Goal: Find specific page/section: Find specific page/section

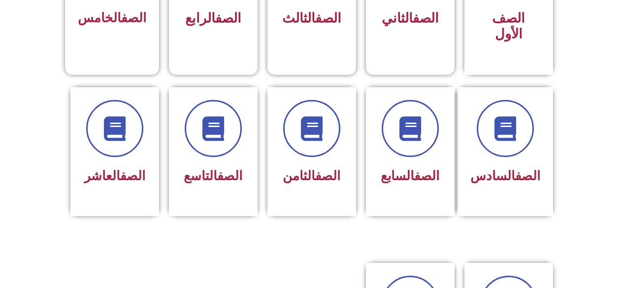
scroll to position [349, 0]
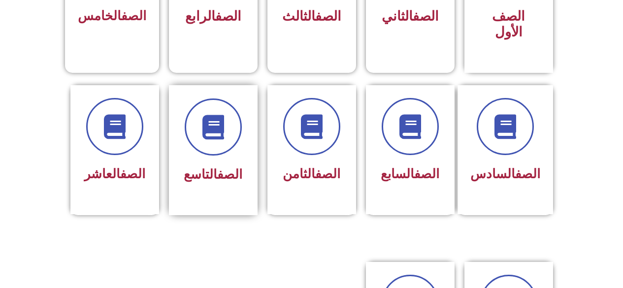
click at [226, 175] on div "الصف التاسع" at bounding box center [213, 150] width 89 height 130
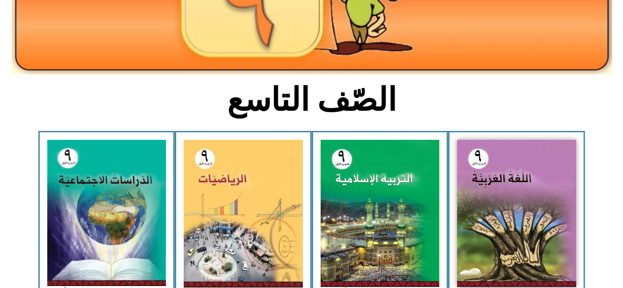
scroll to position [176, 0]
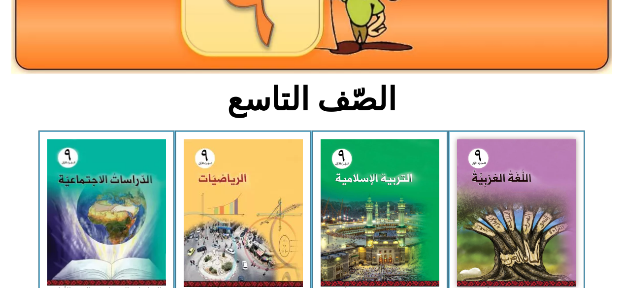
click at [378, 220] on img at bounding box center [380, 212] width 119 height 147
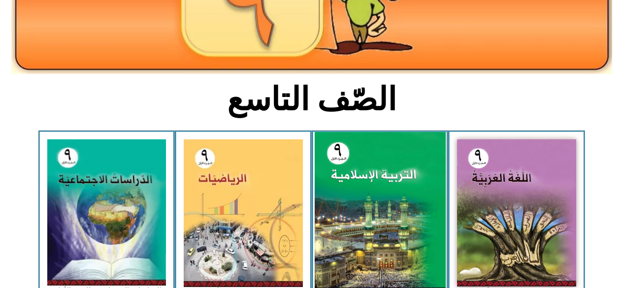
click at [399, 220] on img at bounding box center [379, 213] width 131 height 162
click at [404, 237] on img at bounding box center [379, 213] width 131 height 162
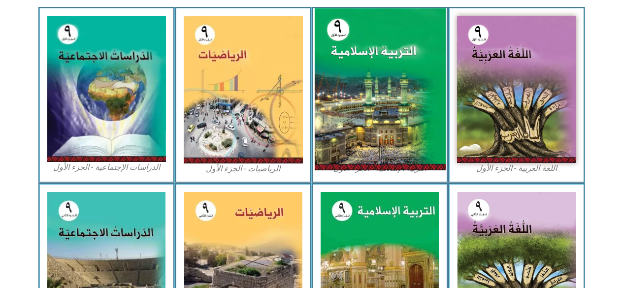
scroll to position [301, 0]
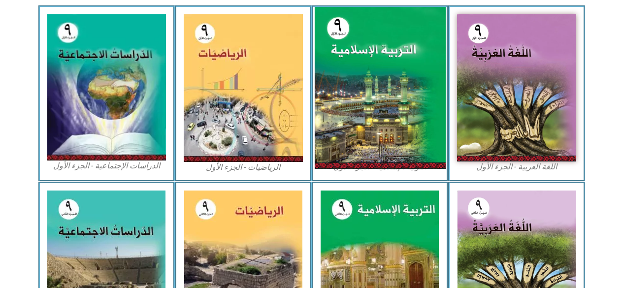
click at [430, 130] on img at bounding box center [379, 88] width 131 height 162
click at [429, 133] on img at bounding box center [379, 88] width 131 height 162
click at [430, 136] on img at bounding box center [379, 88] width 131 height 162
click at [433, 146] on img at bounding box center [379, 88] width 131 height 162
click at [428, 151] on img at bounding box center [379, 88] width 131 height 162
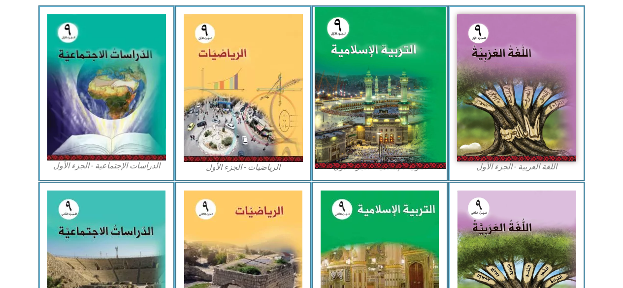
click at [418, 156] on img at bounding box center [379, 88] width 131 height 162
click at [417, 154] on img at bounding box center [379, 88] width 131 height 162
click at [416, 161] on img at bounding box center [379, 88] width 131 height 162
click at [412, 169] on img at bounding box center [379, 88] width 131 height 162
click at [418, 166] on img at bounding box center [379, 88] width 131 height 162
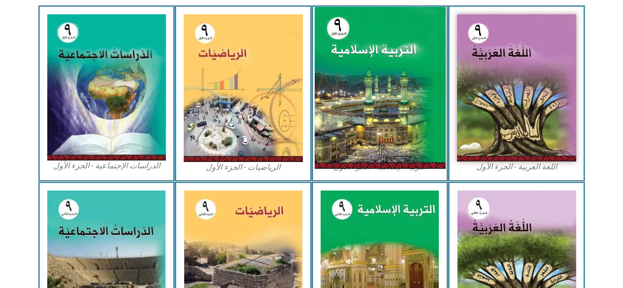
click at [422, 161] on img at bounding box center [379, 88] width 131 height 162
click at [436, 168] on img at bounding box center [379, 88] width 131 height 162
click at [438, 166] on img at bounding box center [379, 88] width 131 height 162
click at [399, 152] on img at bounding box center [379, 88] width 131 height 162
click at [395, 160] on img at bounding box center [379, 88] width 131 height 162
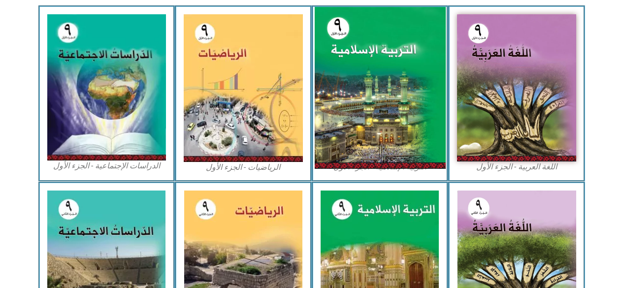
click at [396, 156] on img at bounding box center [379, 88] width 131 height 162
click at [397, 155] on img at bounding box center [379, 88] width 131 height 162
click at [400, 157] on img at bounding box center [379, 88] width 131 height 162
click at [407, 158] on img at bounding box center [379, 88] width 131 height 162
click at [413, 156] on img at bounding box center [379, 88] width 131 height 162
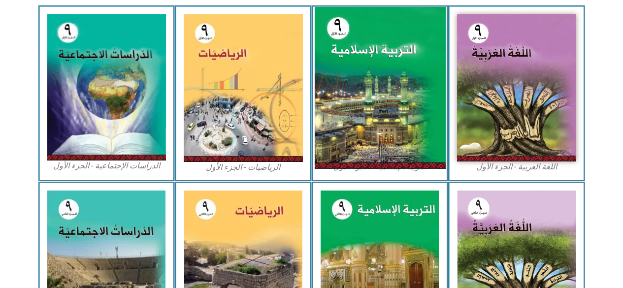
click at [408, 161] on img at bounding box center [379, 88] width 131 height 162
click at [405, 167] on img at bounding box center [379, 88] width 131 height 162
click at [419, 162] on img at bounding box center [379, 88] width 131 height 162
click at [423, 161] on img at bounding box center [379, 88] width 131 height 162
click at [428, 162] on img at bounding box center [379, 88] width 131 height 162
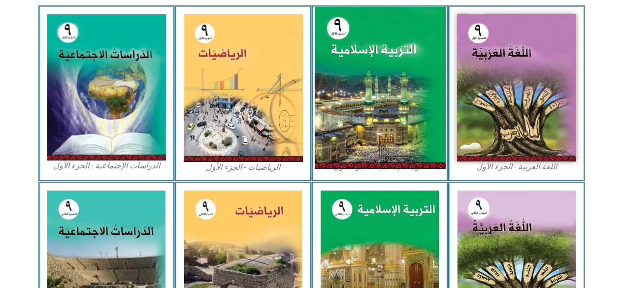
click at [432, 162] on img at bounding box center [379, 88] width 131 height 162
click at [432, 161] on img at bounding box center [379, 88] width 131 height 162
click at [423, 161] on img at bounding box center [379, 88] width 131 height 162
click at [431, 162] on img at bounding box center [379, 88] width 131 height 162
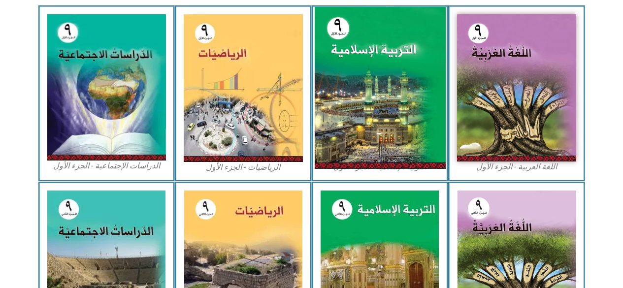
click at [434, 166] on img at bounding box center [379, 88] width 131 height 162
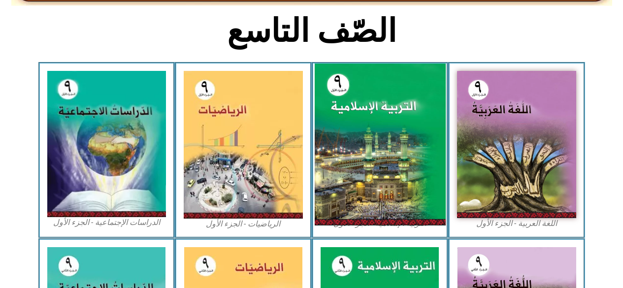
scroll to position [247, 0]
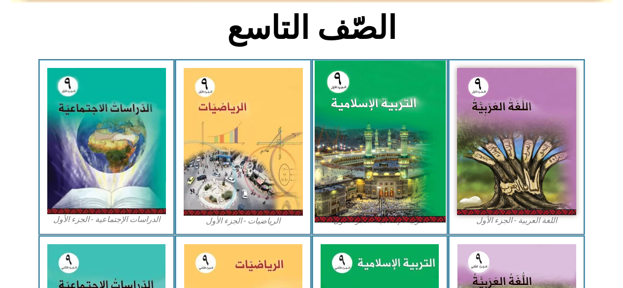
click at [423, 188] on img at bounding box center [379, 142] width 131 height 162
click at [423, 191] on img at bounding box center [379, 142] width 131 height 162
click at [428, 197] on img at bounding box center [379, 142] width 131 height 162
click at [420, 198] on img at bounding box center [379, 142] width 131 height 162
click at [420, 199] on img at bounding box center [379, 142] width 131 height 162
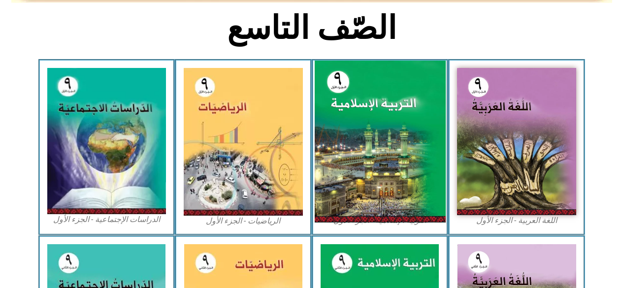
click at [418, 201] on img at bounding box center [379, 142] width 131 height 162
click at [416, 200] on img at bounding box center [379, 142] width 131 height 162
click at [418, 201] on img at bounding box center [379, 142] width 131 height 162
click at [418, 202] on img at bounding box center [379, 142] width 131 height 162
click at [419, 204] on img at bounding box center [379, 142] width 131 height 162
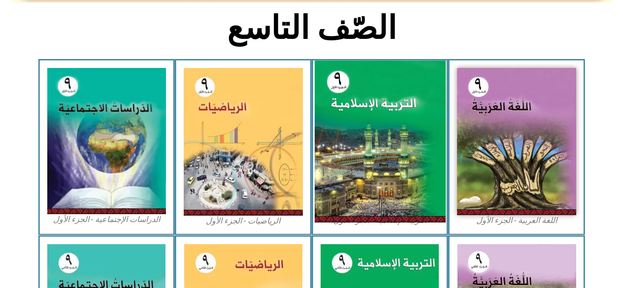
click at [419, 204] on img at bounding box center [379, 142] width 131 height 162
click at [416, 203] on img at bounding box center [379, 142] width 131 height 162
click at [413, 203] on img at bounding box center [379, 142] width 131 height 162
click at [411, 203] on img at bounding box center [379, 142] width 131 height 162
click at [411, 204] on img at bounding box center [379, 142] width 131 height 162
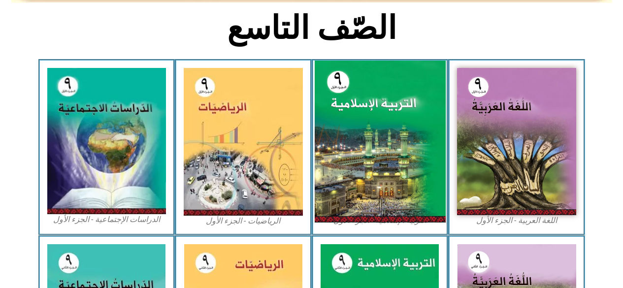
click at [412, 205] on img at bounding box center [379, 142] width 131 height 162
click at [427, 216] on img at bounding box center [379, 142] width 131 height 162
click at [418, 217] on img at bounding box center [379, 142] width 131 height 162
click at [422, 219] on img at bounding box center [379, 142] width 131 height 162
click at [427, 221] on img at bounding box center [379, 142] width 131 height 162
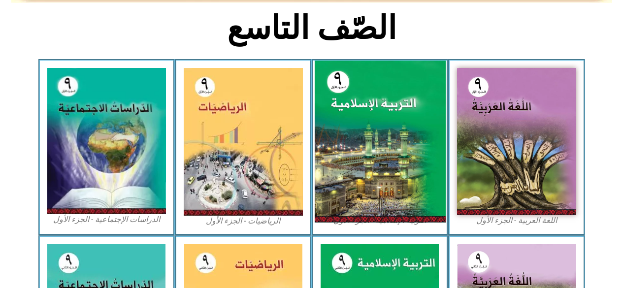
click at [427, 223] on img at bounding box center [379, 142] width 131 height 162
click at [426, 223] on img at bounding box center [379, 142] width 131 height 162
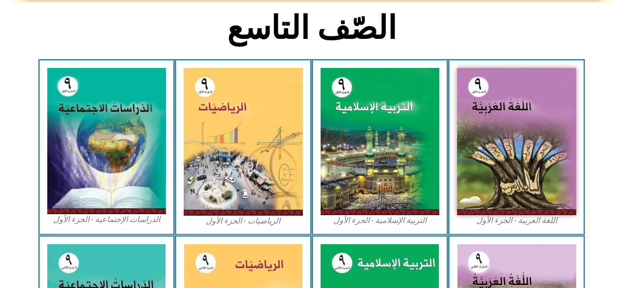
click at [426, 230] on div "التربية الإسلامية - الجزء الأول" at bounding box center [380, 147] width 137 height 176
click at [419, 231] on div "التربية الإسلامية - الجزء الأول" at bounding box center [380, 147] width 137 height 176
click at [432, 228] on div "التربية الإسلامية - الجزء الأول" at bounding box center [380, 147] width 137 height 176
click at [409, 229] on div "التربية الإسلامية - الجزء الأول" at bounding box center [380, 147] width 137 height 176
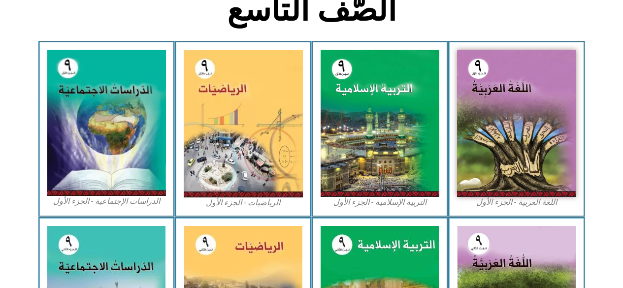
scroll to position [273, 0]
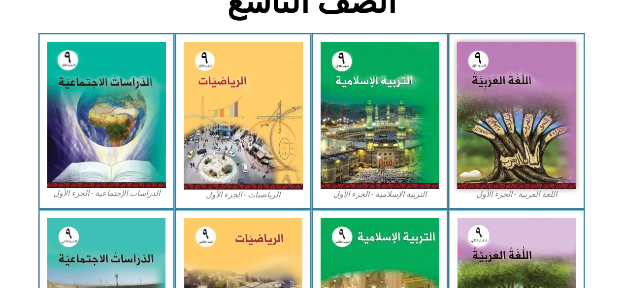
click at [425, 196] on figcaption "التربية الإسلامية - الجزء الأول" at bounding box center [380, 194] width 119 height 11
click at [382, 167] on img at bounding box center [380, 115] width 119 height 147
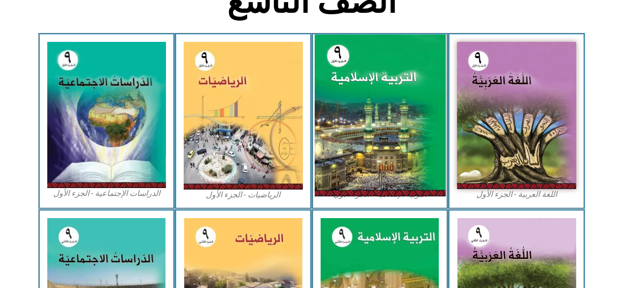
click at [408, 67] on img at bounding box center [379, 115] width 131 height 162
click at [407, 80] on img at bounding box center [379, 115] width 131 height 162
click at [407, 84] on img at bounding box center [379, 115] width 131 height 162
click at [407, 86] on img at bounding box center [379, 115] width 131 height 162
click at [405, 87] on img at bounding box center [379, 115] width 131 height 162
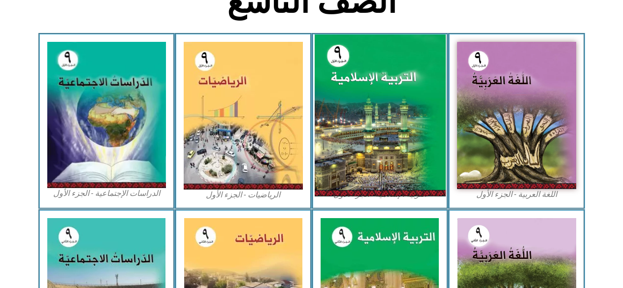
click at [403, 88] on img at bounding box center [379, 115] width 131 height 162
click at [401, 89] on img at bounding box center [379, 115] width 131 height 162
click at [399, 90] on img at bounding box center [379, 115] width 131 height 162
click at [397, 95] on img at bounding box center [379, 115] width 131 height 162
click at [393, 98] on img at bounding box center [379, 115] width 131 height 162
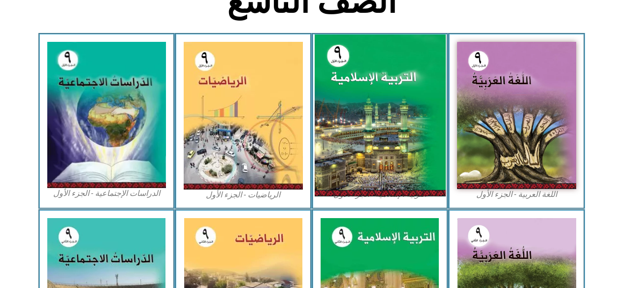
click at [422, 58] on img at bounding box center [379, 115] width 131 height 162
click at [391, 100] on img at bounding box center [379, 115] width 131 height 162
click at [389, 100] on img at bounding box center [379, 115] width 131 height 162
click at [388, 100] on img at bounding box center [379, 115] width 131 height 162
click at [386, 101] on img at bounding box center [379, 115] width 131 height 162
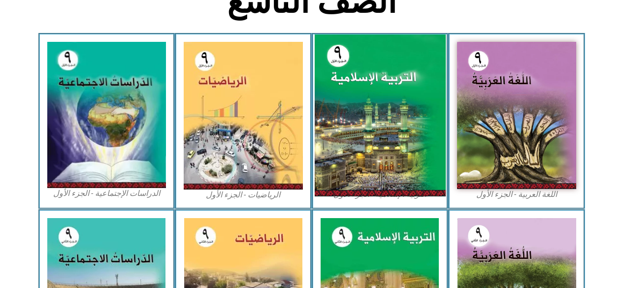
click at [408, 59] on img at bounding box center [379, 115] width 131 height 162
click at [384, 103] on img at bounding box center [379, 115] width 131 height 162
click at [361, 80] on img at bounding box center [379, 115] width 131 height 162
click at [358, 82] on img at bounding box center [379, 115] width 131 height 162
click at [358, 87] on img at bounding box center [379, 115] width 131 height 162
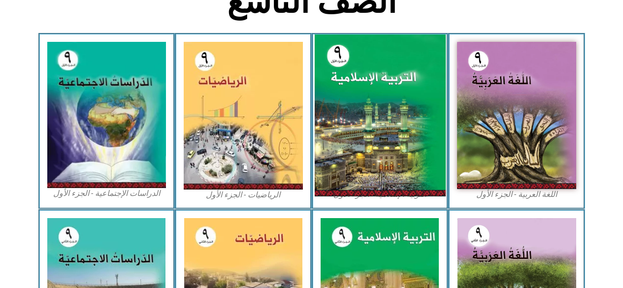
click at [360, 99] on img at bounding box center [379, 115] width 131 height 162
click at [363, 111] on img at bounding box center [379, 115] width 131 height 162
click at [336, 164] on img at bounding box center [379, 115] width 131 height 162
click at [334, 145] on img at bounding box center [379, 115] width 131 height 162
click at [332, 155] on img at bounding box center [379, 115] width 131 height 162
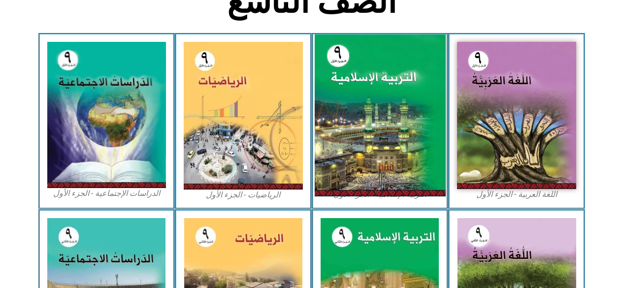
click at [335, 152] on img at bounding box center [379, 115] width 131 height 162
click at [336, 161] on img at bounding box center [379, 115] width 131 height 162
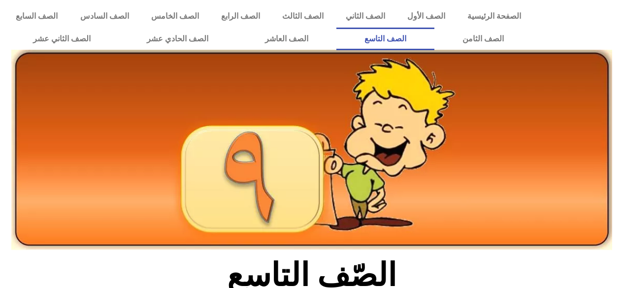
scroll to position [273, 0]
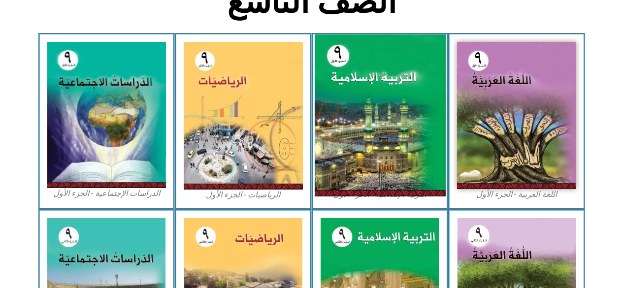
click at [321, 177] on img at bounding box center [379, 115] width 131 height 162
click at [329, 181] on img at bounding box center [379, 115] width 131 height 162
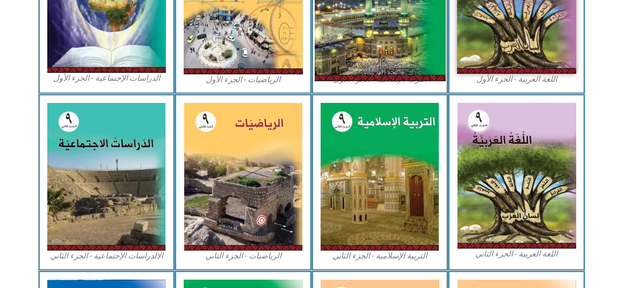
scroll to position [392, 0]
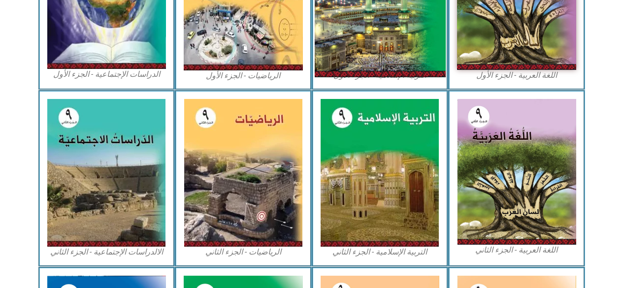
click at [348, 189] on img at bounding box center [380, 173] width 118 height 148
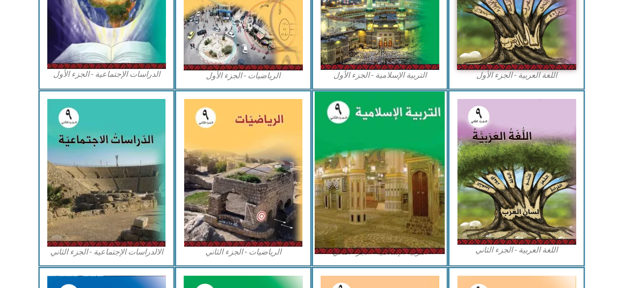
click at [344, 186] on img at bounding box center [380, 173] width 130 height 162
click at [343, 201] on img at bounding box center [380, 173] width 130 height 162
click at [344, 200] on img at bounding box center [380, 173] width 130 height 162
click at [262, 184] on img at bounding box center [243, 173] width 118 height 148
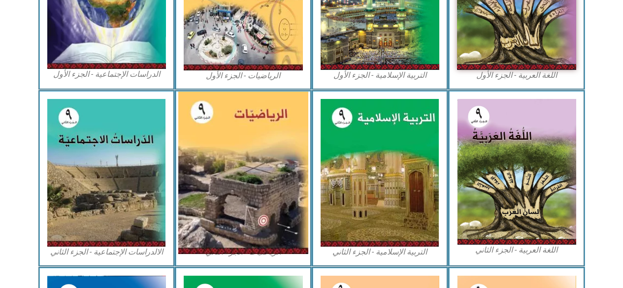
click at [250, 205] on img at bounding box center [243, 173] width 130 height 162
click at [252, 205] on img at bounding box center [243, 173] width 130 height 162
click at [256, 213] on img at bounding box center [243, 173] width 130 height 162
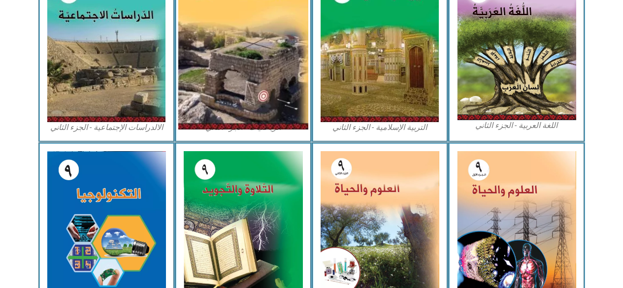
scroll to position [521, 0]
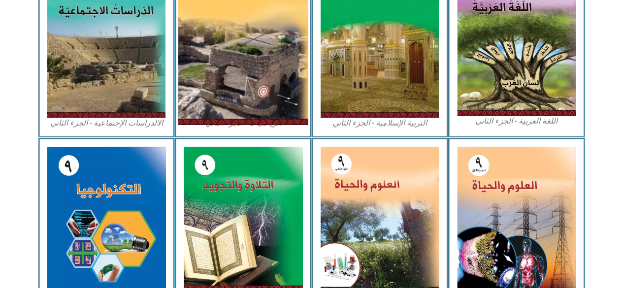
click at [236, 213] on img at bounding box center [243, 219] width 119 height 145
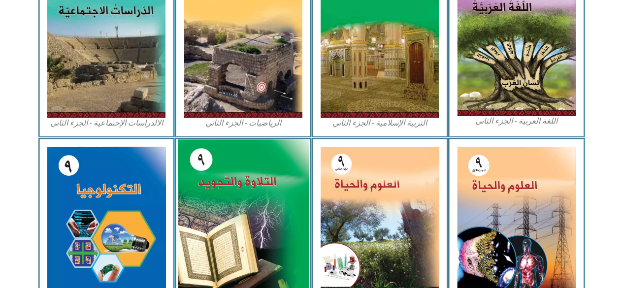
click at [247, 203] on img at bounding box center [243, 218] width 131 height 159
click at [258, 212] on img at bounding box center [243, 218] width 131 height 159
click at [262, 222] on img at bounding box center [243, 218] width 131 height 159
click at [338, 208] on img at bounding box center [380, 220] width 119 height 146
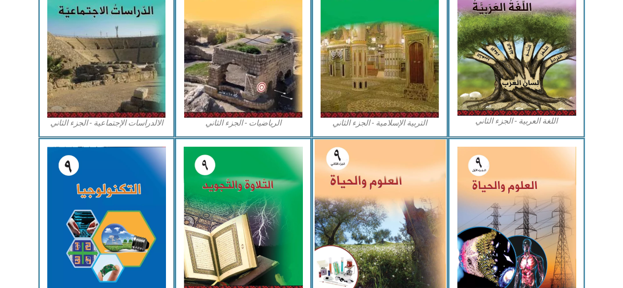
click at [339, 220] on img at bounding box center [379, 219] width 131 height 161
click at [336, 216] on img at bounding box center [379, 219] width 131 height 161
click at [332, 221] on img at bounding box center [379, 219] width 131 height 161
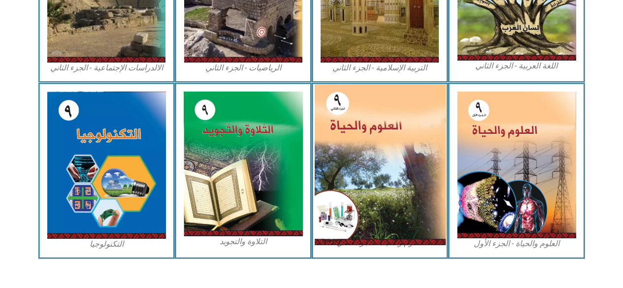
scroll to position [588, 0]
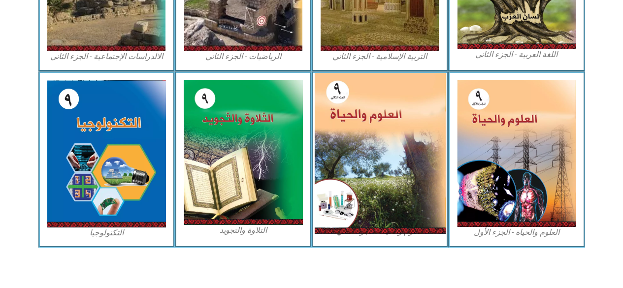
click at [469, 189] on img at bounding box center [516, 153] width 119 height 147
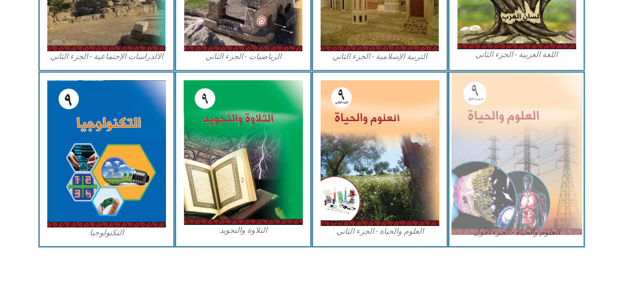
click at [477, 185] on img at bounding box center [516, 154] width 131 height 162
click at [474, 193] on img at bounding box center [516, 154] width 131 height 162
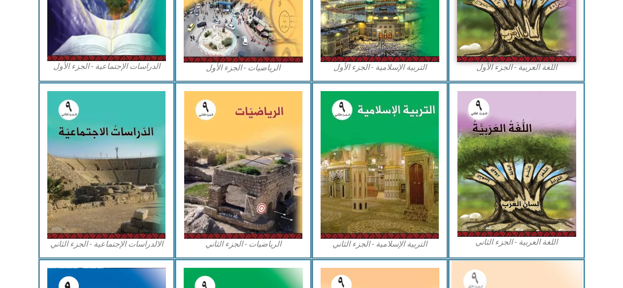
scroll to position [401, 0]
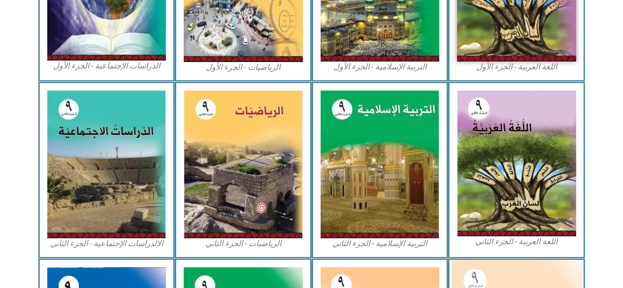
click at [143, 193] on img at bounding box center [106, 165] width 118 height 148
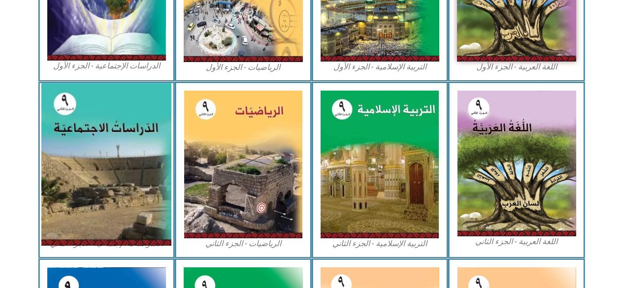
click at [134, 208] on img at bounding box center [106, 164] width 130 height 162
click at [137, 216] on img at bounding box center [106, 164] width 130 height 162
click at [136, 217] on img at bounding box center [106, 164] width 130 height 162
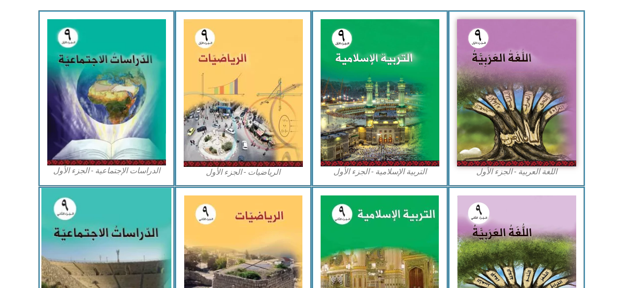
scroll to position [289, 0]
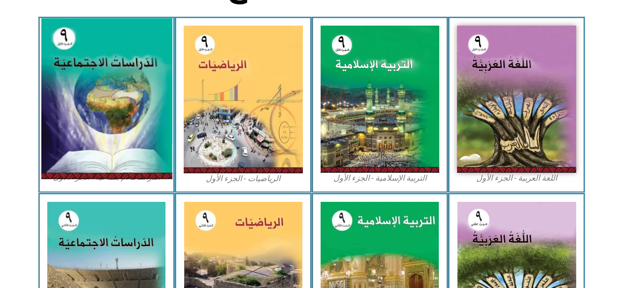
click at [144, 148] on img at bounding box center [106, 99] width 131 height 161
click at [148, 156] on img at bounding box center [106, 99] width 131 height 161
click at [146, 164] on img at bounding box center [106, 99] width 131 height 161
click at [147, 171] on img at bounding box center [106, 99] width 131 height 161
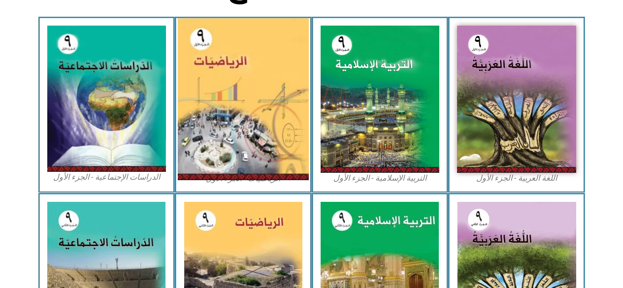
click at [270, 155] on img at bounding box center [243, 99] width 131 height 162
click at [271, 160] on img at bounding box center [243, 99] width 131 height 162
click at [272, 163] on img at bounding box center [243, 99] width 131 height 162
click at [274, 164] on img at bounding box center [243, 99] width 131 height 162
click at [341, 162] on img at bounding box center [380, 99] width 119 height 147
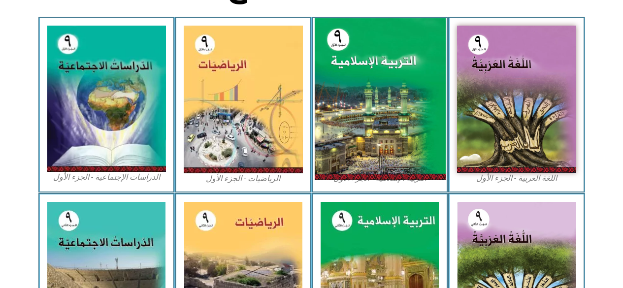
click at [345, 166] on img at bounding box center [379, 99] width 131 height 162
click at [336, 167] on img at bounding box center [379, 99] width 131 height 162
click at [341, 171] on img at bounding box center [379, 99] width 131 height 162
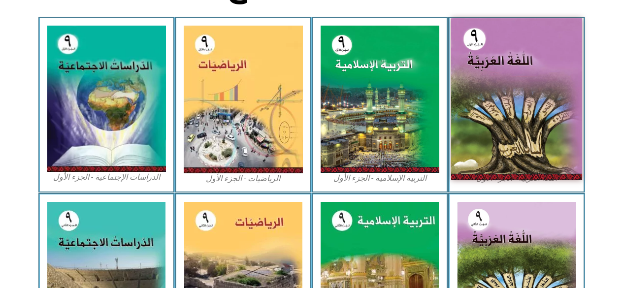
click at [487, 157] on img at bounding box center [516, 99] width 131 height 162
click at [473, 162] on img at bounding box center [516, 99] width 131 height 162
click at [468, 162] on img at bounding box center [516, 99] width 131 height 162
click at [473, 168] on img at bounding box center [516, 99] width 131 height 162
click at [491, 247] on img at bounding box center [516, 275] width 119 height 146
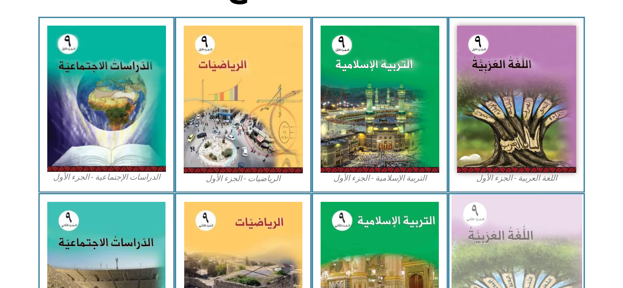
click at [487, 249] on img at bounding box center [516, 274] width 131 height 160
click at [486, 259] on img at bounding box center [516, 274] width 131 height 160
click at [484, 261] on img at bounding box center [516, 274] width 131 height 160
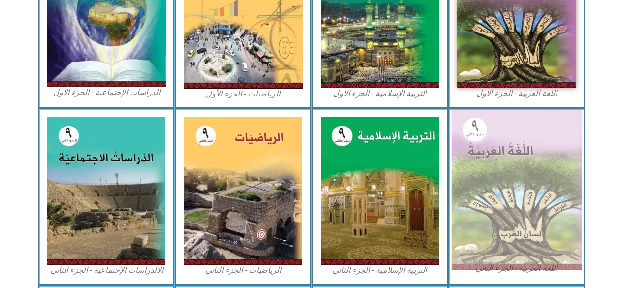
scroll to position [373, 0]
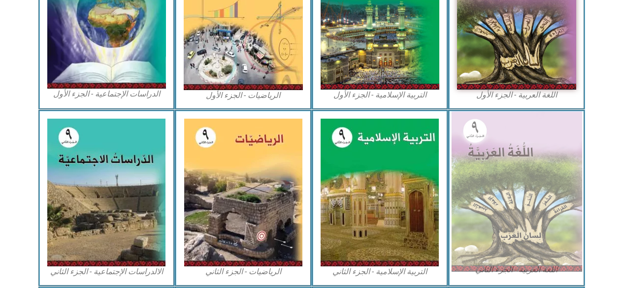
click at [391, 180] on img at bounding box center [380, 193] width 118 height 148
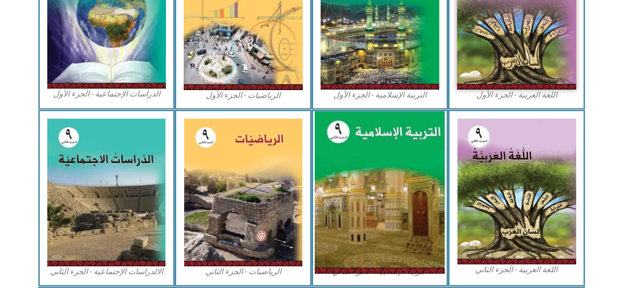
click at [385, 181] on img at bounding box center [380, 192] width 130 height 162
click at [388, 185] on img at bounding box center [380, 192] width 130 height 162
click at [387, 187] on img at bounding box center [380, 192] width 130 height 162
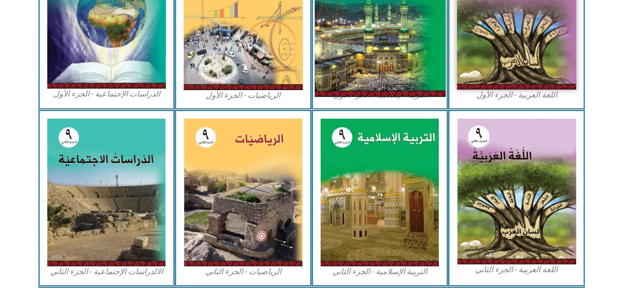
click at [376, 74] on img at bounding box center [379, 16] width 131 height 162
click at [374, 75] on img at bounding box center [379, 16] width 131 height 162
click at [373, 77] on img at bounding box center [379, 16] width 131 height 162
click at [371, 80] on img at bounding box center [379, 16] width 131 height 162
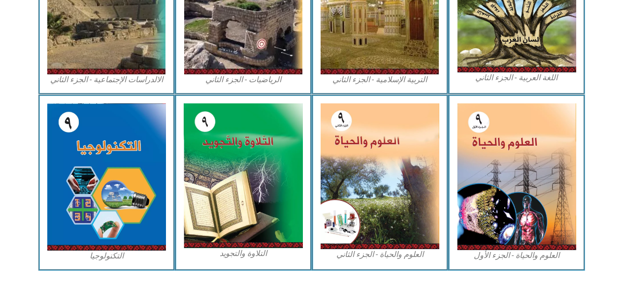
scroll to position [563, 0]
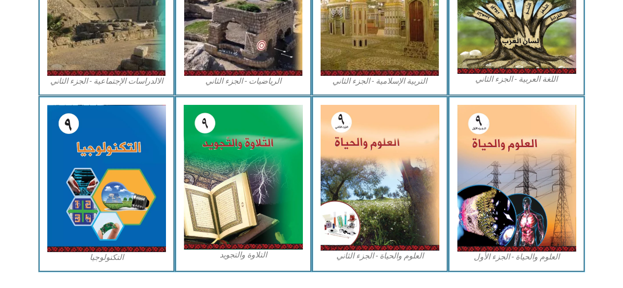
click at [262, 191] on img at bounding box center [243, 177] width 119 height 145
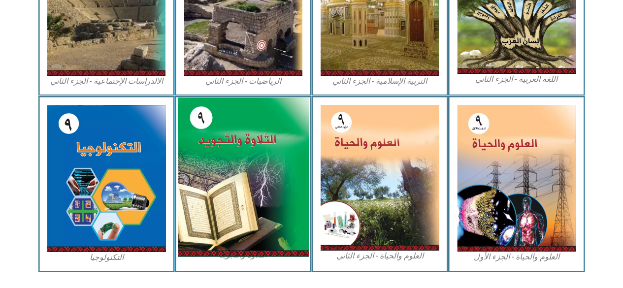
click at [265, 196] on img at bounding box center [243, 176] width 131 height 159
click at [266, 193] on img at bounding box center [243, 176] width 131 height 159
click at [267, 200] on img at bounding box center [243, 176] width 131 height 159
click at [264, 206] on img at bounding box center [243, 176] width 131 height 159
click at [265, 206] on img at bounding box center [243, 176] width 131 height 159
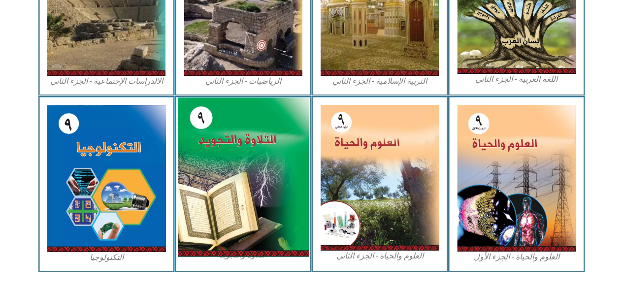
click at [272, 185] on img at bounding box center [243, 176] width 131 height 159
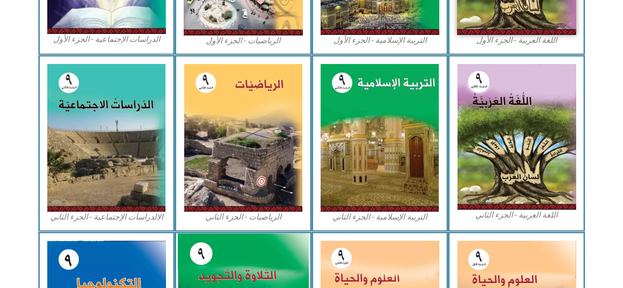
scroll to position [428, 0]
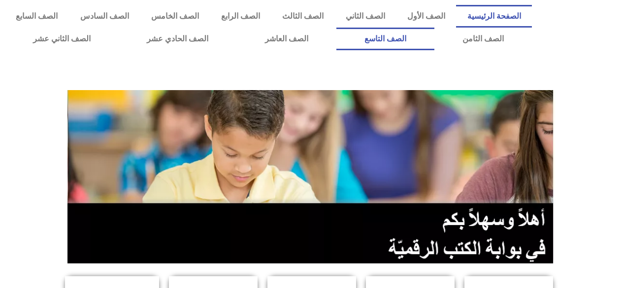
click at [434, 39] on link "الصف التاسع" at bounding box center [385, 39] width 98 height 23
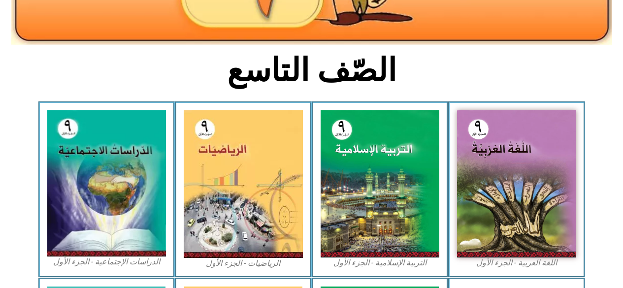
scroll to position [208, 0]
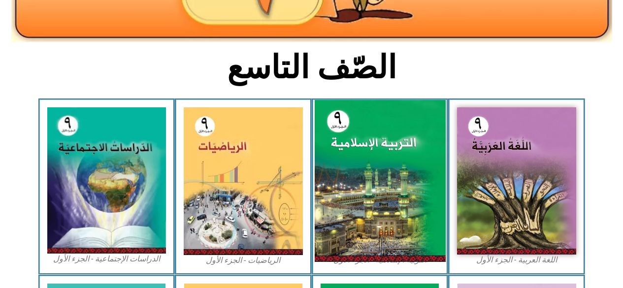
click at [355, 224] on img at bounding box center [379, 181] width 131 height 162
click at [362, 243] on img at bounding box center [379, 181] width 131 height 162
click at [343, 261] on img at bounding box center [379, 181] width 131 height 162
click at [345, 261] on img at bounding box center [379, 181] width 131 height 162
click at [349, 260] on img at bounding box center [379, 181] width 131 height 162
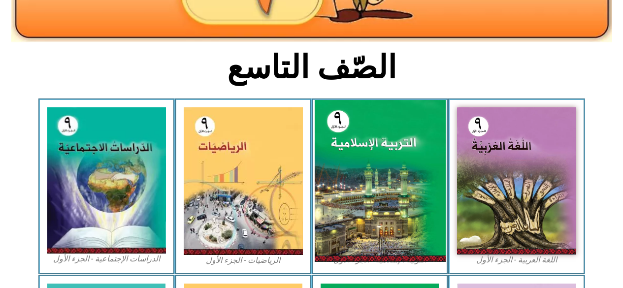
click at [356, 261] on img at bounding box center [379, 181] width 131 height 162
click at [368, 257] on img at bounding box center [379, 181] width 131 height 162
click at [381, 257] on img at bounding box center [379, 181] width 131 height 162
click at [373, 238] on img at bounding box center [379, 181] width 131 height 162
click at [412, 206] on img at bounding box center [379, 181] width 131 height 162
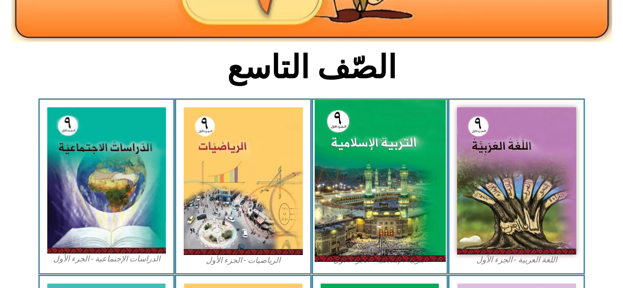
click at [380, 225] on img at bounding box center [379, 181] width 131 height 162
click at [420, 197] on img at bounding box center [379, 181] width 131 height 162
click at [375, 207] on img at bounding box center [379, 181] width 131 height 162
click at [375, 205] on img at bounding box center [379, 181] width 131 height 162
click at [376, 206] on img at bounding box center [379, 181] width 131 height 162
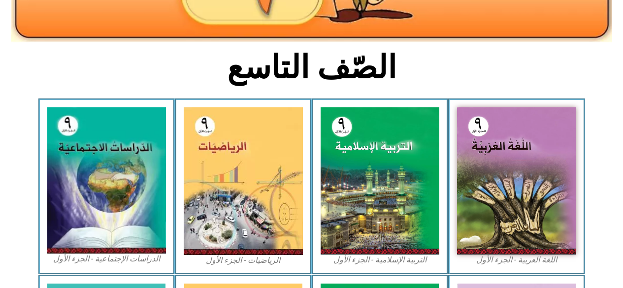
click at [617, 89] on section "الصّف التاسع" at bounding box center [311, 72] width 623 height 51
